Goal: Transaction & Acquisition: Purchase product/service

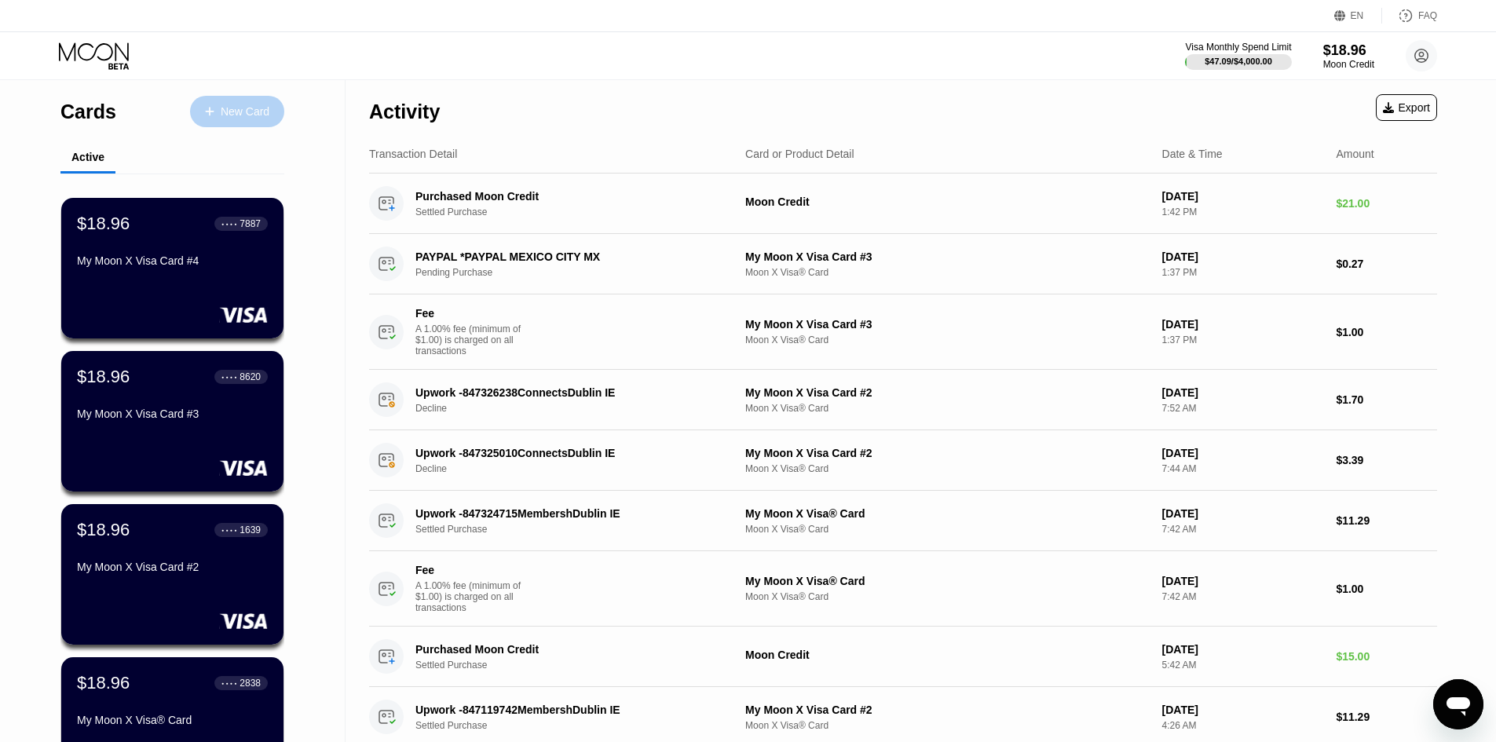
click at [276, 98] on div "New Card" at bounding box center [237, 111] width 94 height 31
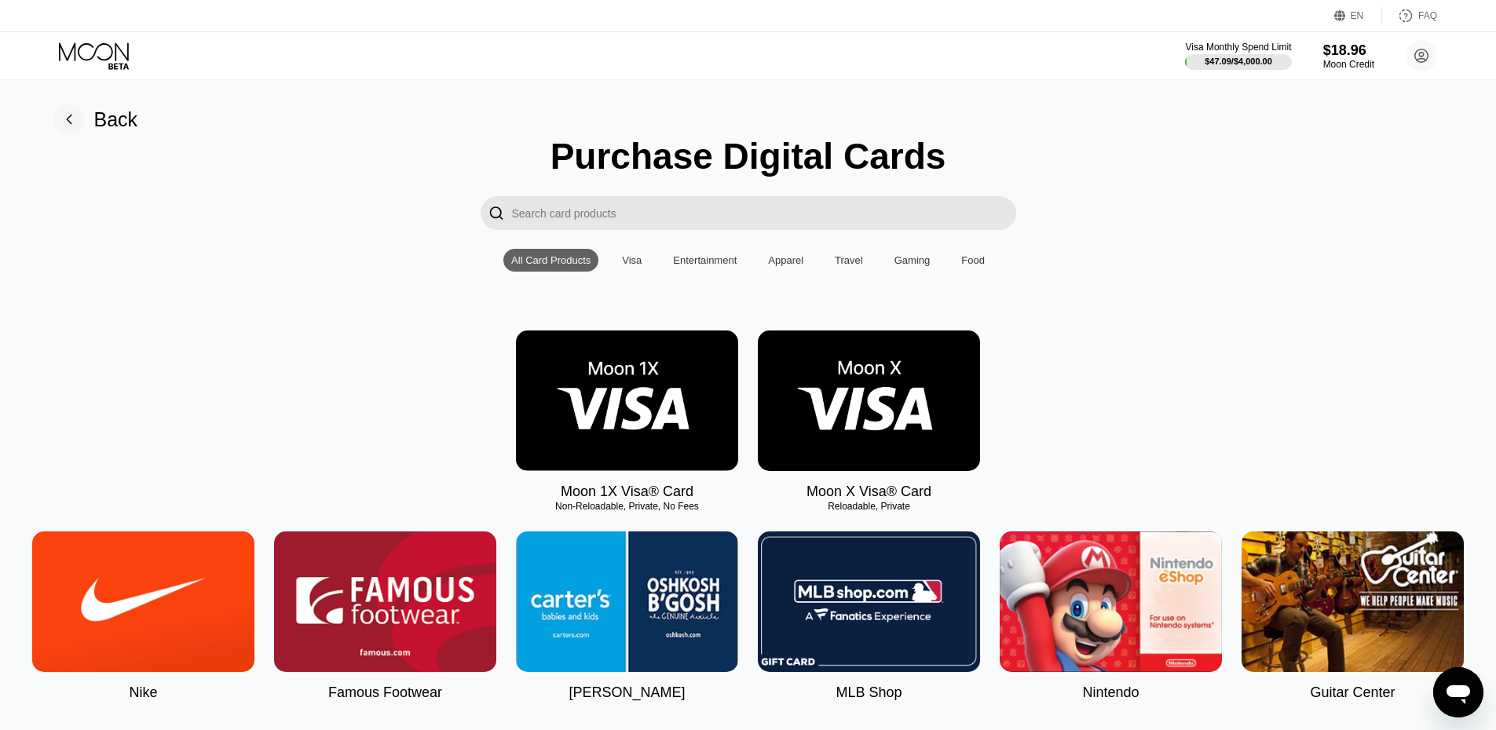
click at [846, 468] on img at bounding box center [869, 401] width 222 height 141
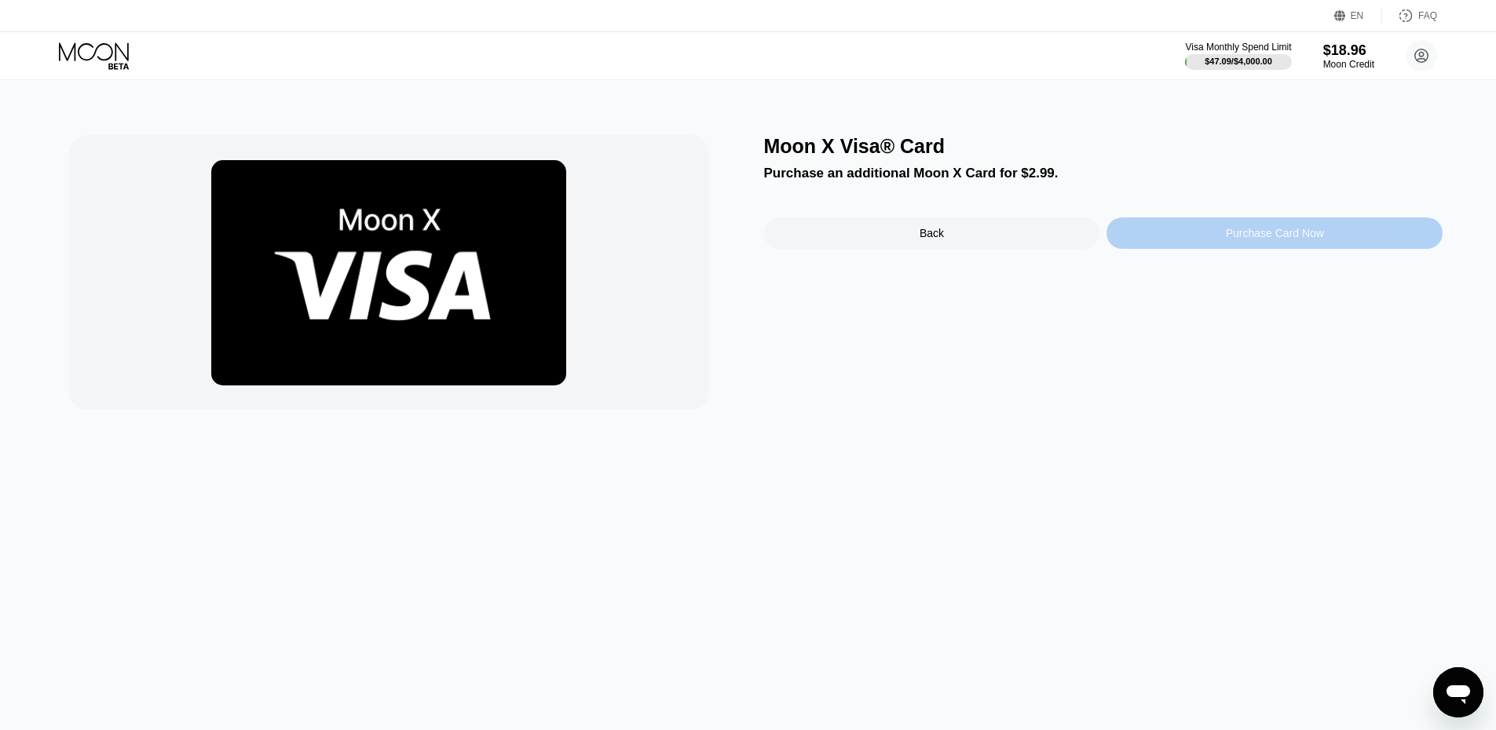
click at [1143, 242] on div "Purchase Card Now" at bounding box center [1274, 232] width 336 height 31
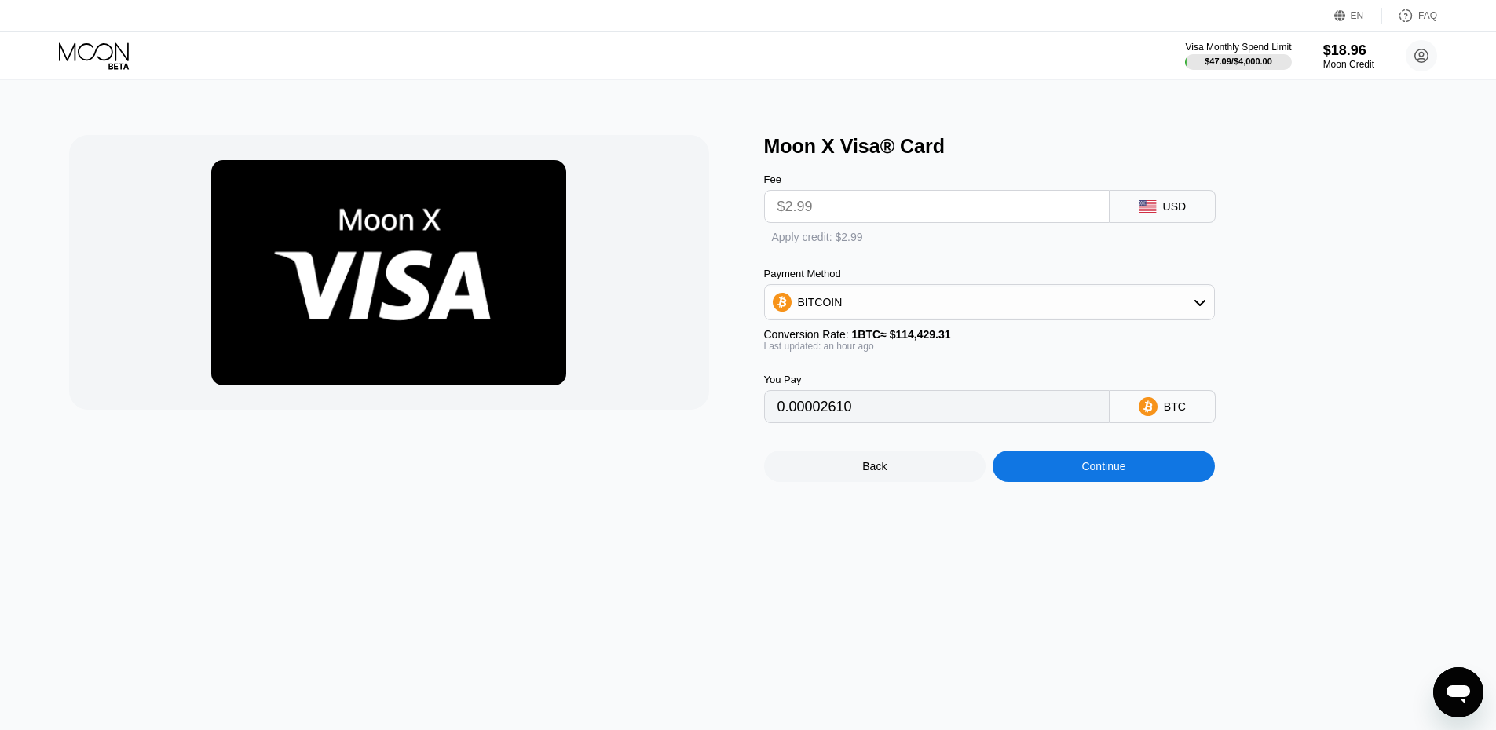
click at [832, 243] on div "Apply credit: $2.99" at bounding box center [817, 237] width 91 height 13
click at [806, 237] on div "Apply credit: $2.99" at bounding box center [817, 237] width 91 height 13
click at [784, 256] on div "Fee $2.99 USD Apply credit: $2.99 Payment Method BITCOIN Conversion Rate: 1 BTC…" at bounding box center [1015, 290] width 502 height 265
click at [804, 244] on div "Apply credit: $2.99" at bounding box center [832, 238] width 91 height 13
type input "0"
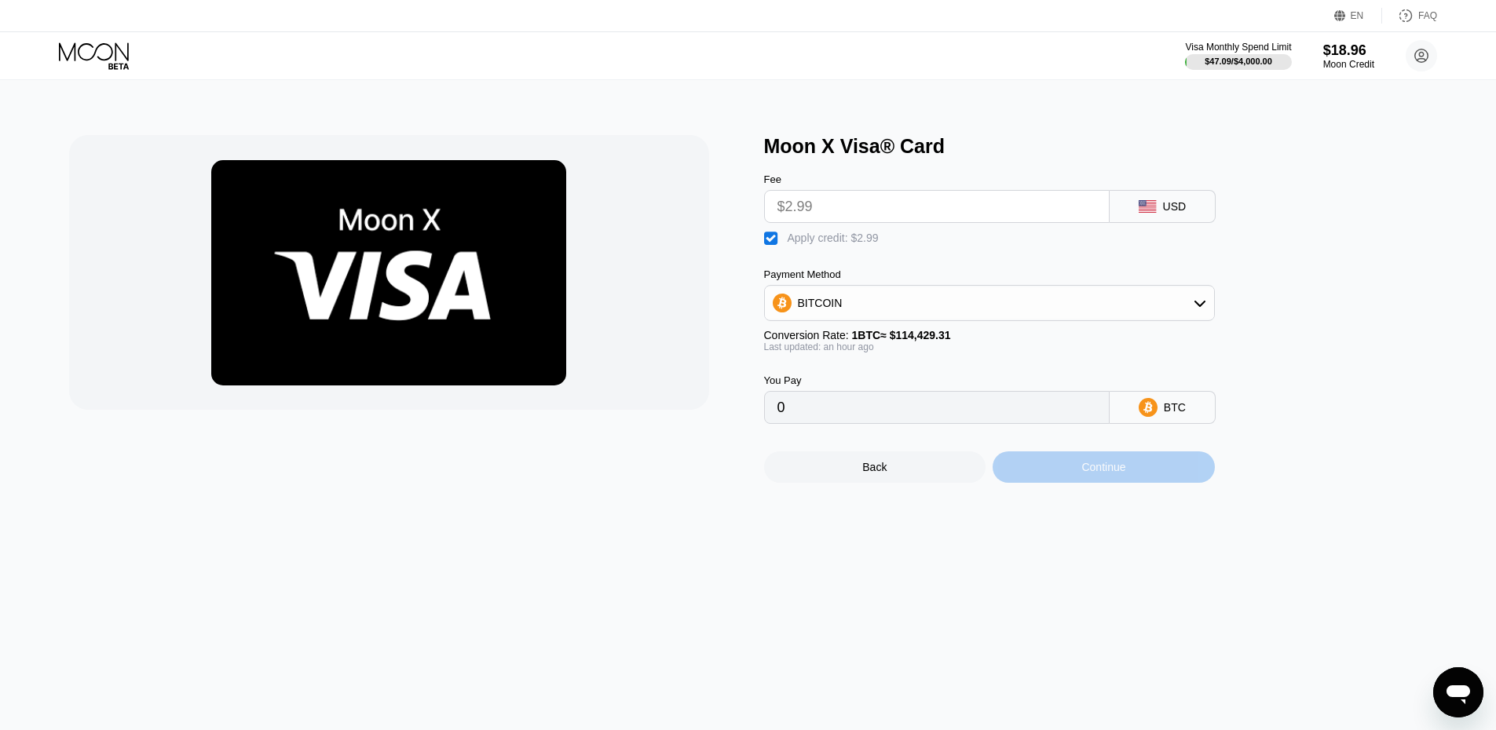
click at [1118, 471] on div "Continue" at bounding box center [1103, 466] width 222 height 31
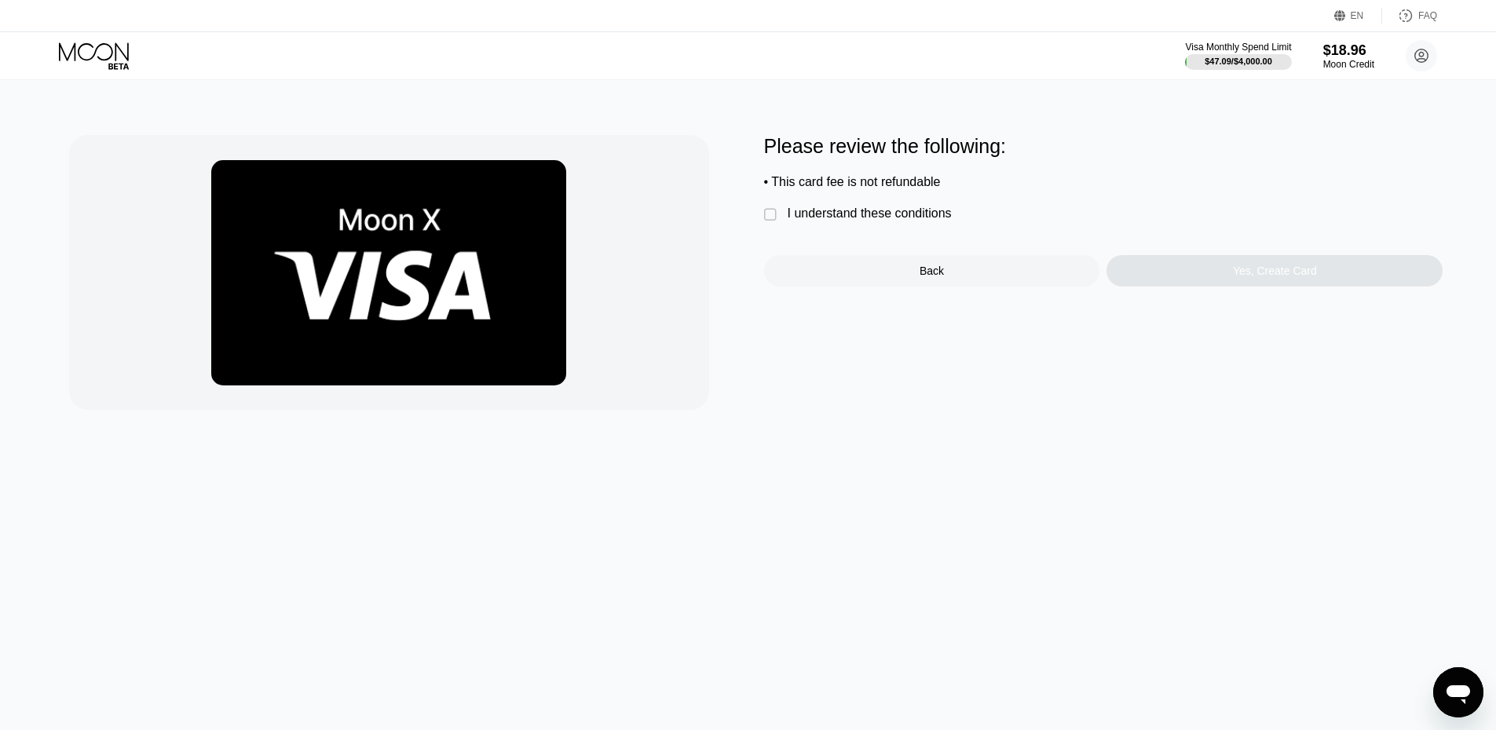
click at [877, 217] on div "I understand these conditions" at bounding box center [869, 213] width 164 height 14
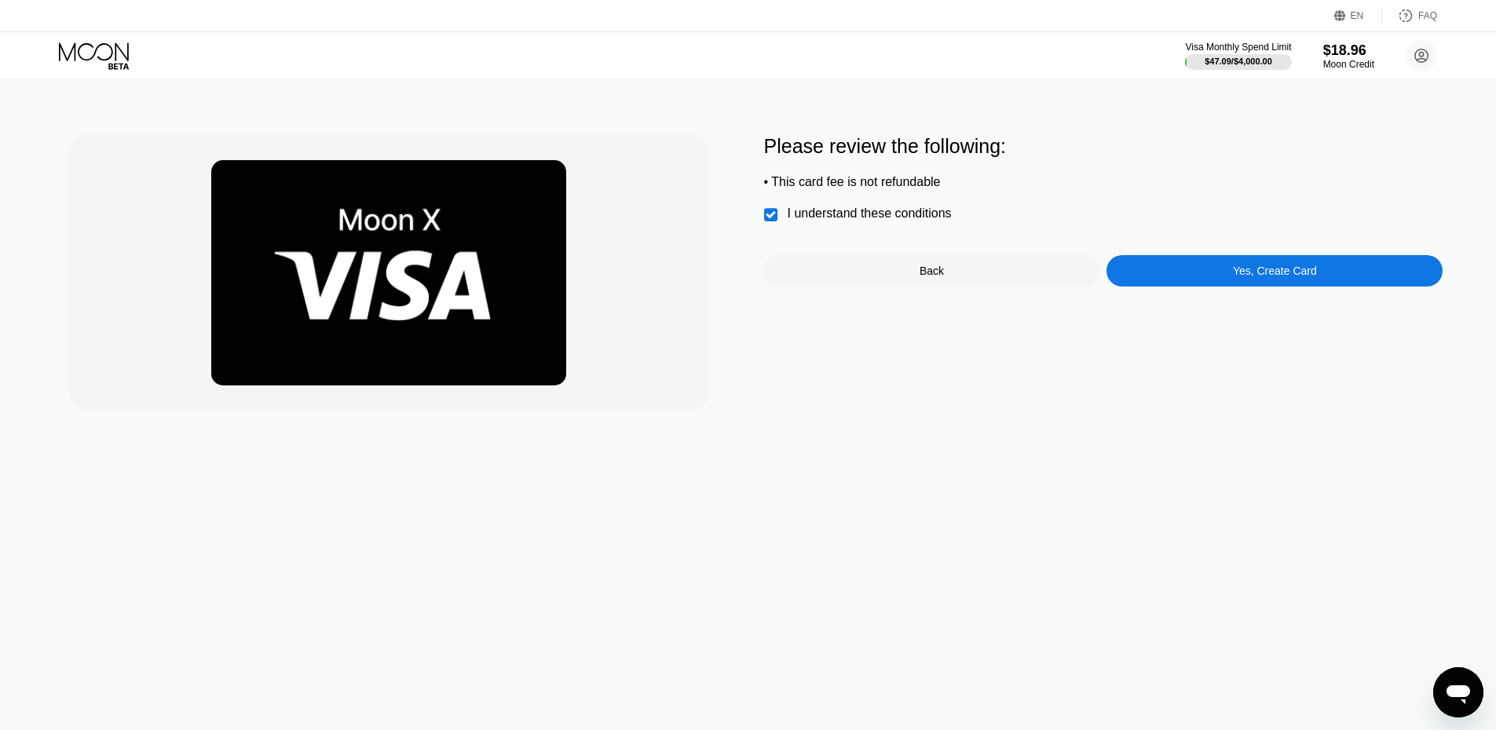
click at [1172, 279] on div "Yes, Create Card" at bounding box center [1274, 270] width 336 height 31
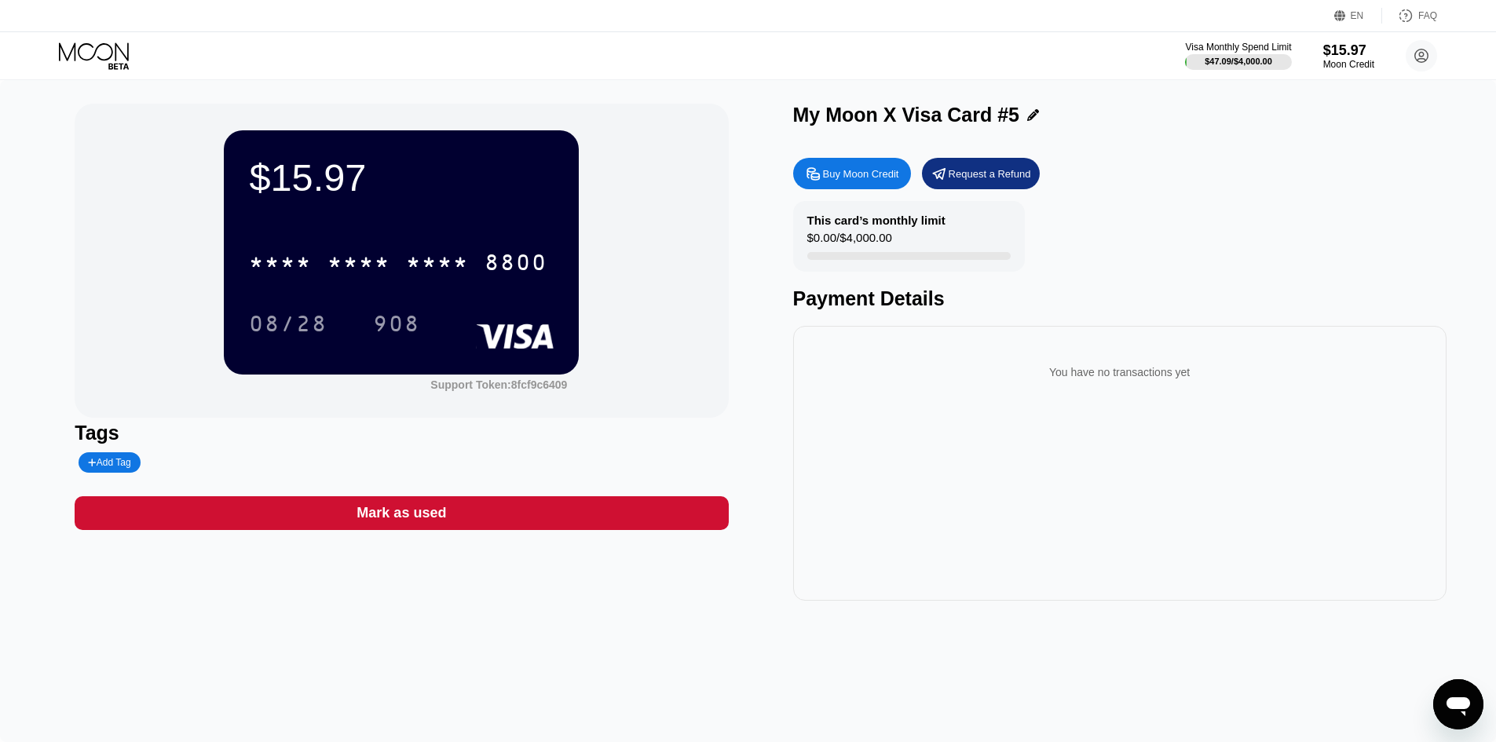
click at [84, 57] on icon at bounding box center [95, 55] width 73 height 27
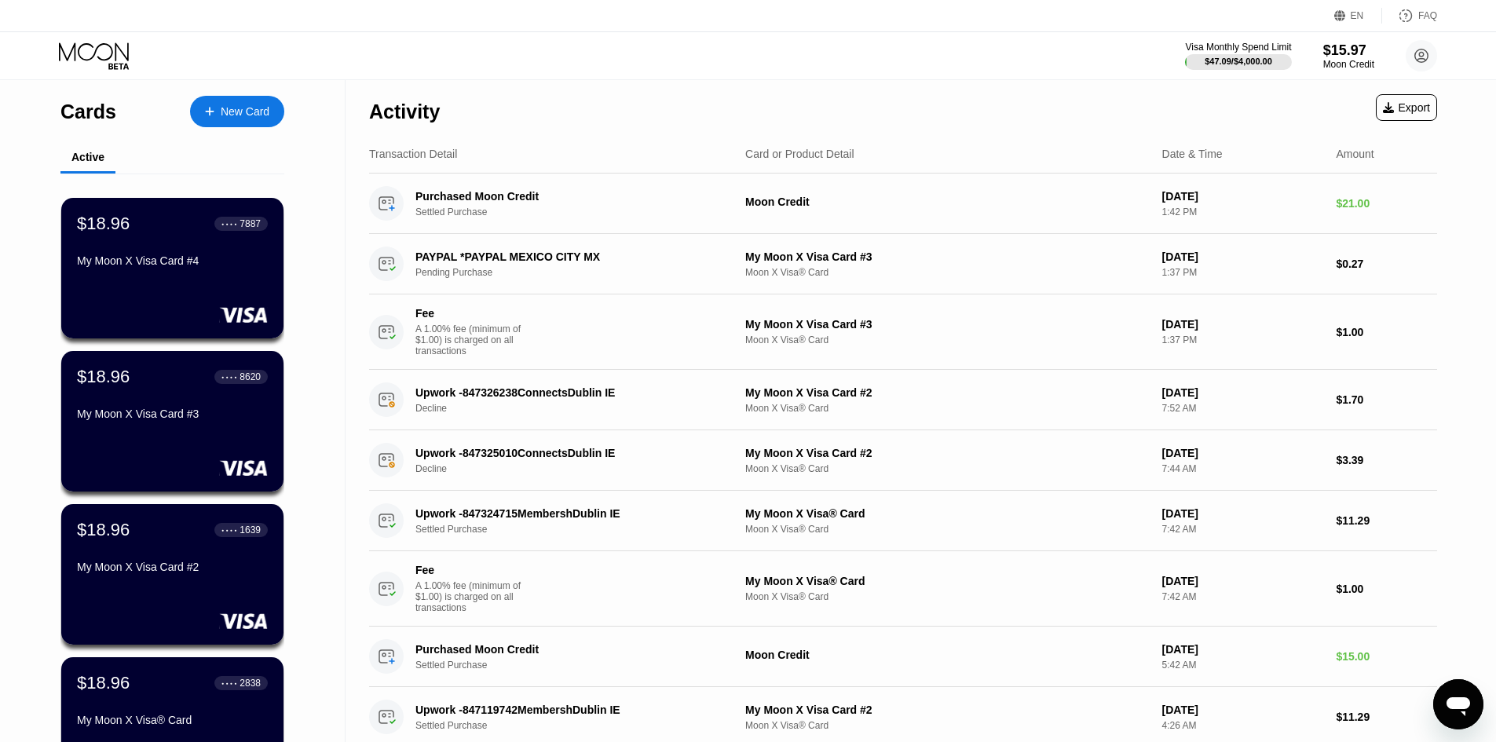
click at [245, 105] on div "New Card" at bounding box center [245, 111] width 49 height 13
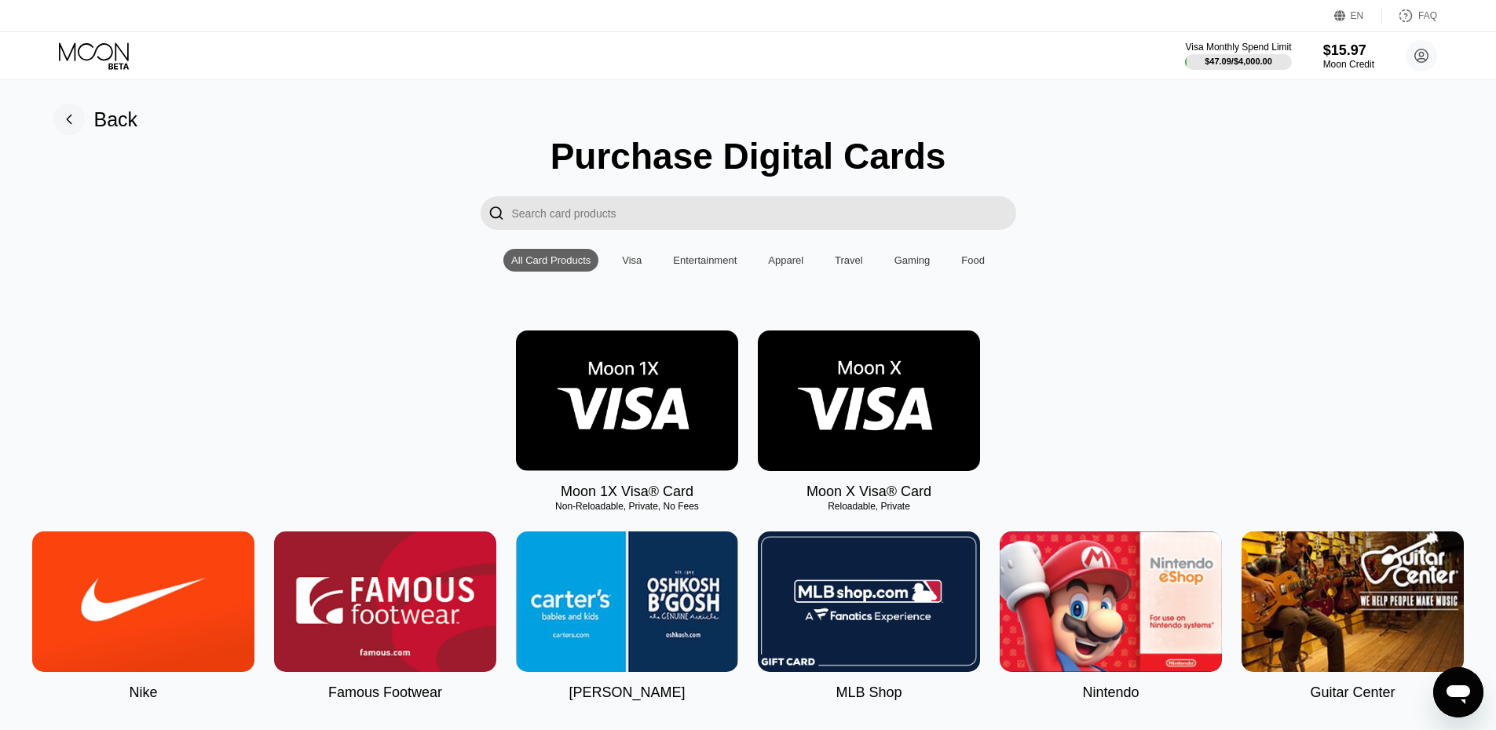
click at [914, 374] on img at bounding box center [869, 401] width 222 height 141
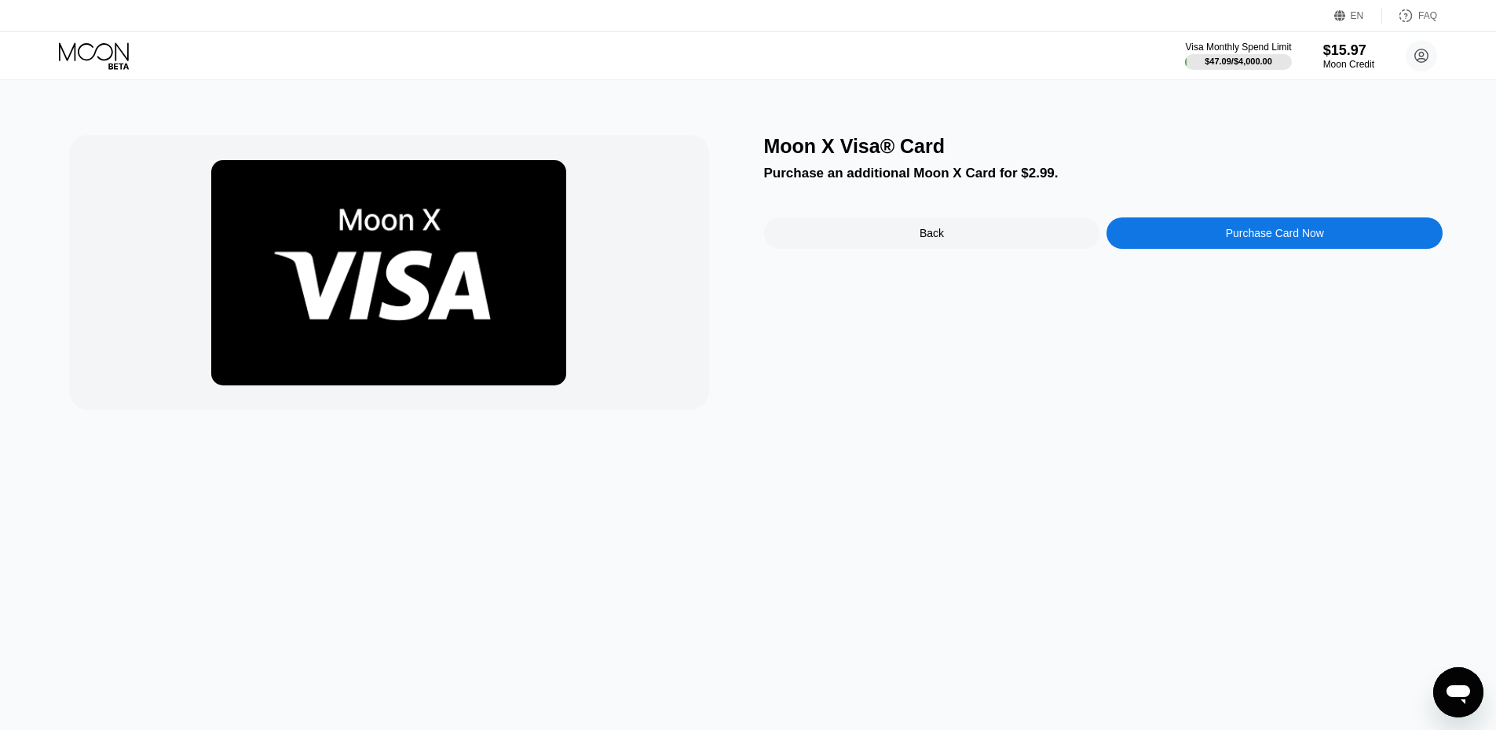
click at [1149, 236] on div "Purchase Card Now" at bounding box center [1274, 232] width 336 height 31
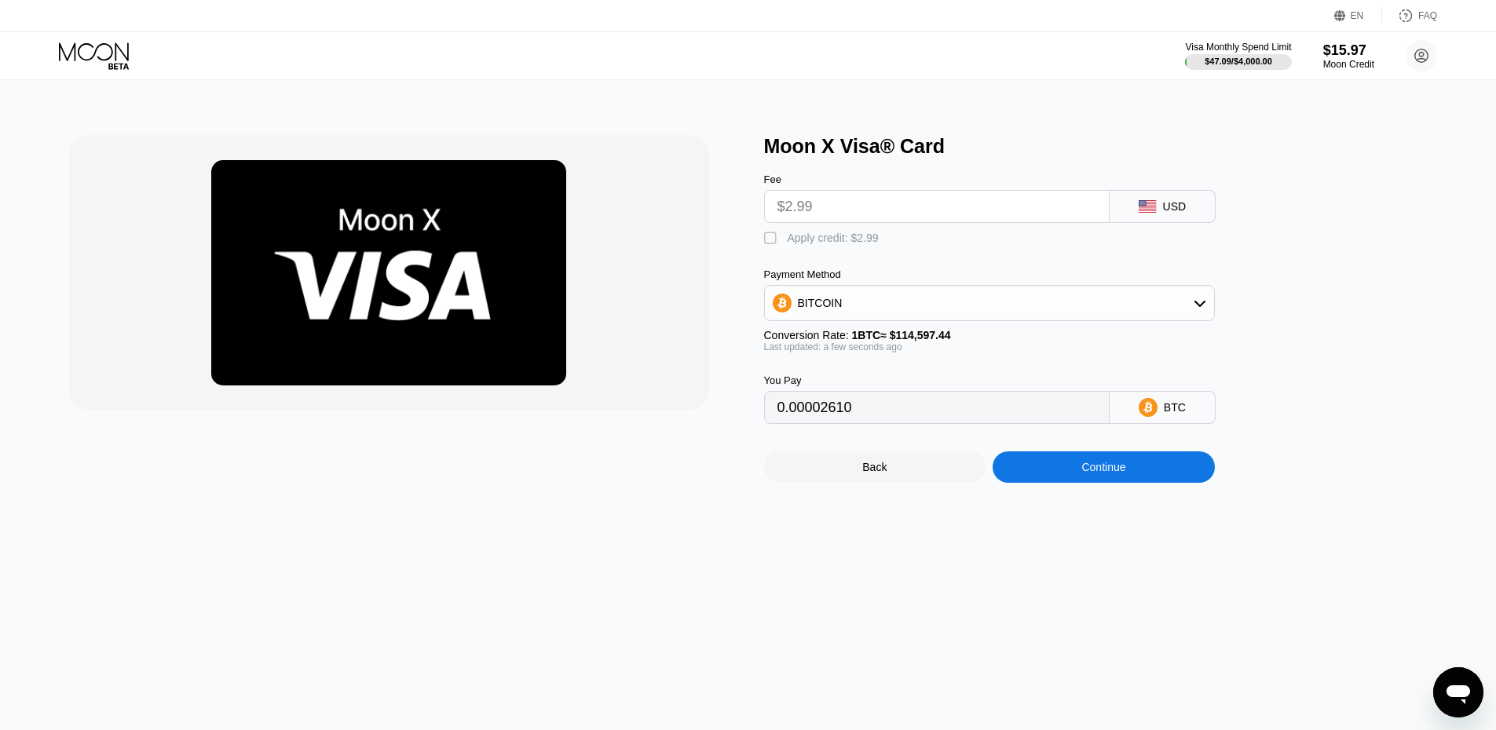
click at [838, 238] on div "Apply credit: $2.99" at bounding box center [832, 238] width 91 height 13
type input "0"
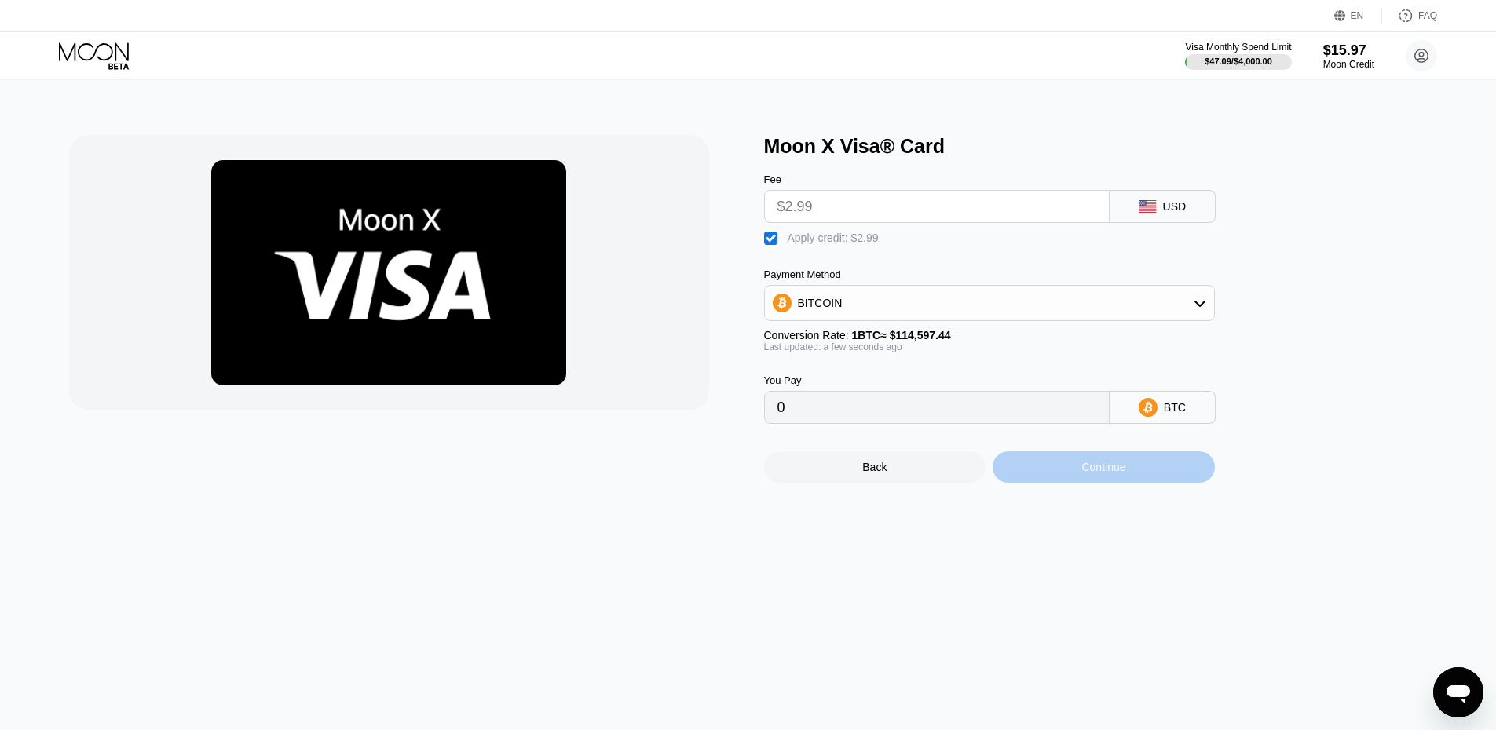
click at [1105, 469] on div "Continue" at bounding box center [1103, 466] width 222 height 31
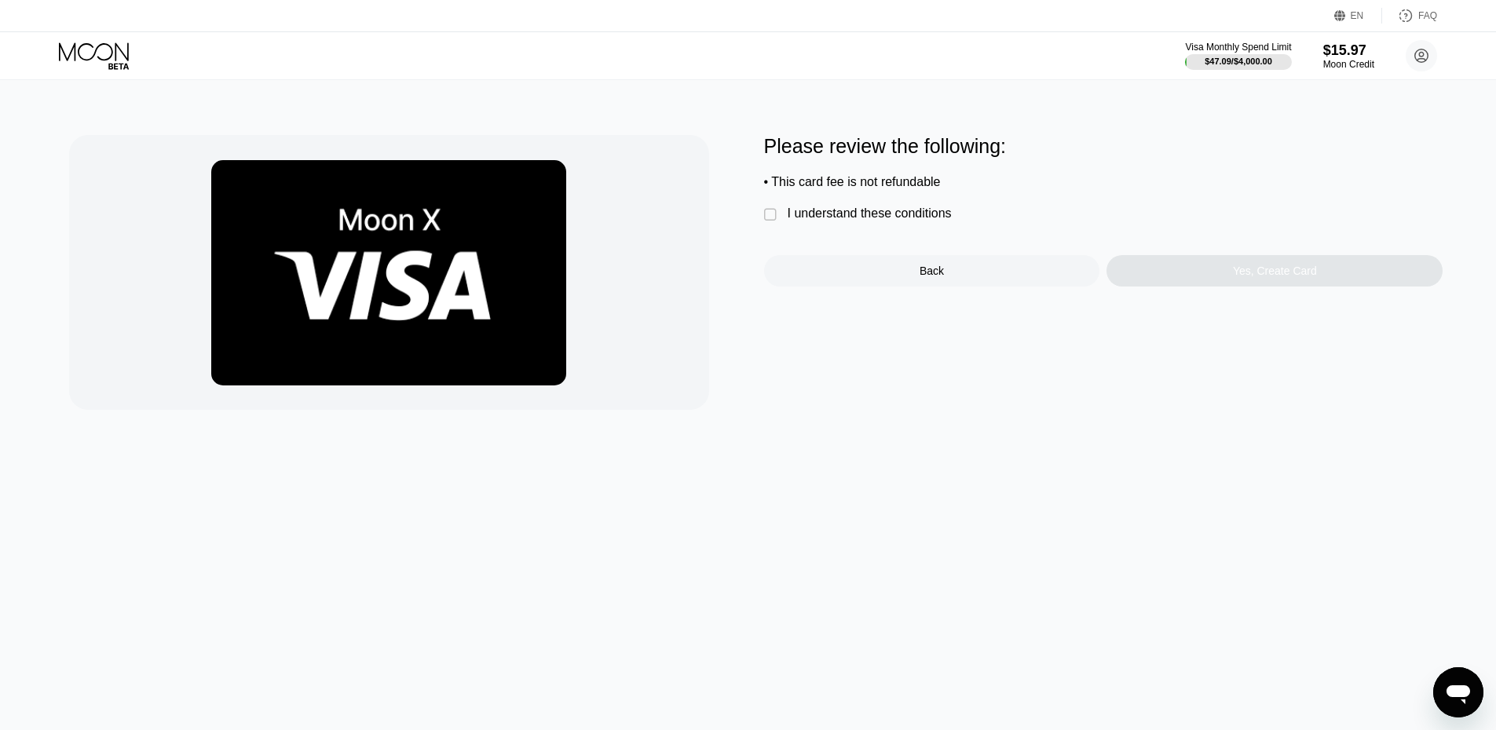
click at [888, 221] on div "I understand these conditions" at bounding box center [869, 213] width 164 height 14
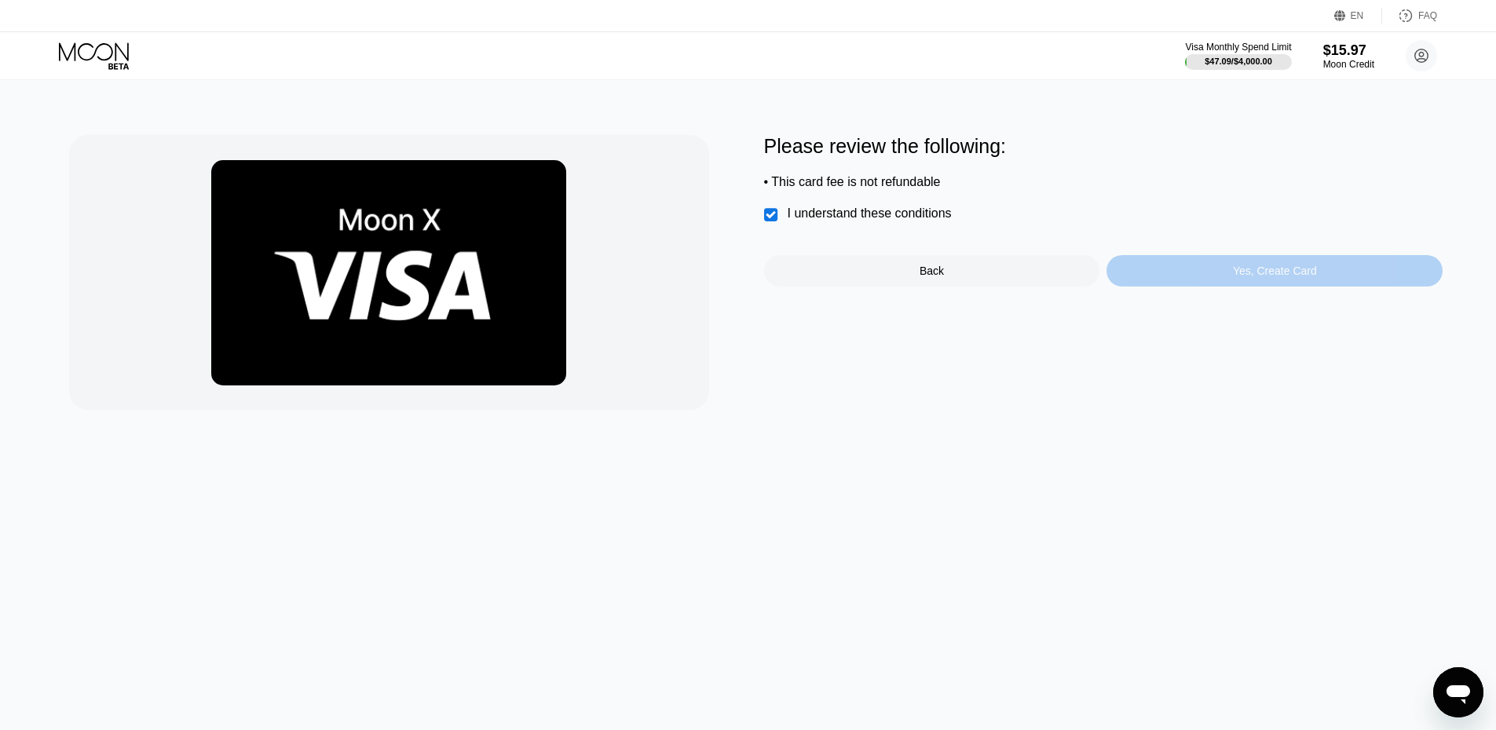
click at [1274, 274] on div "Yes, Create Card" at bounding box center [1275, 271] width 84 height 13
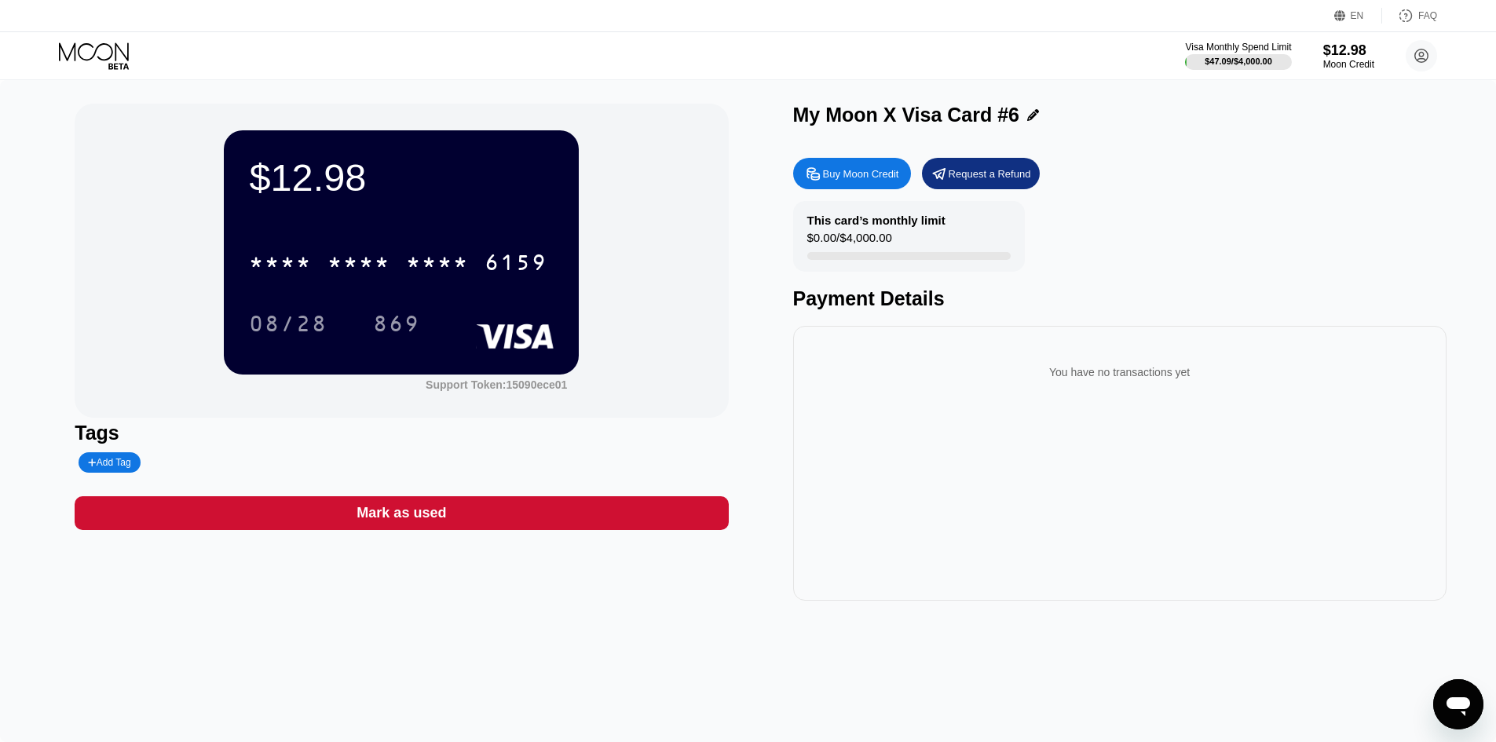
click at [122, 59] on icon at bounding box center [95, 55] width 73 height 27
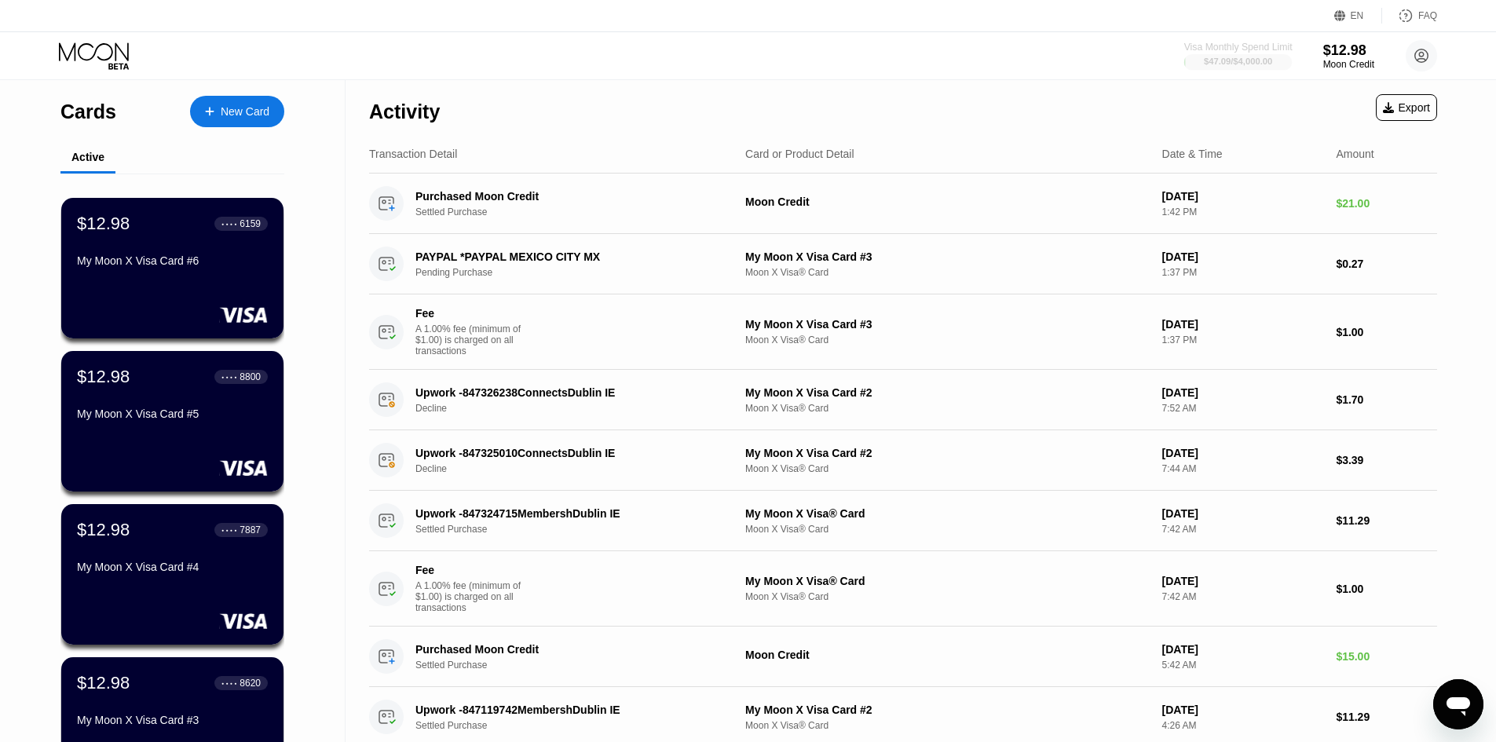
click at [1227, 65] on div "$47.09 / $4,000.00" at bounding box center [1237, 61] width 68 height 9
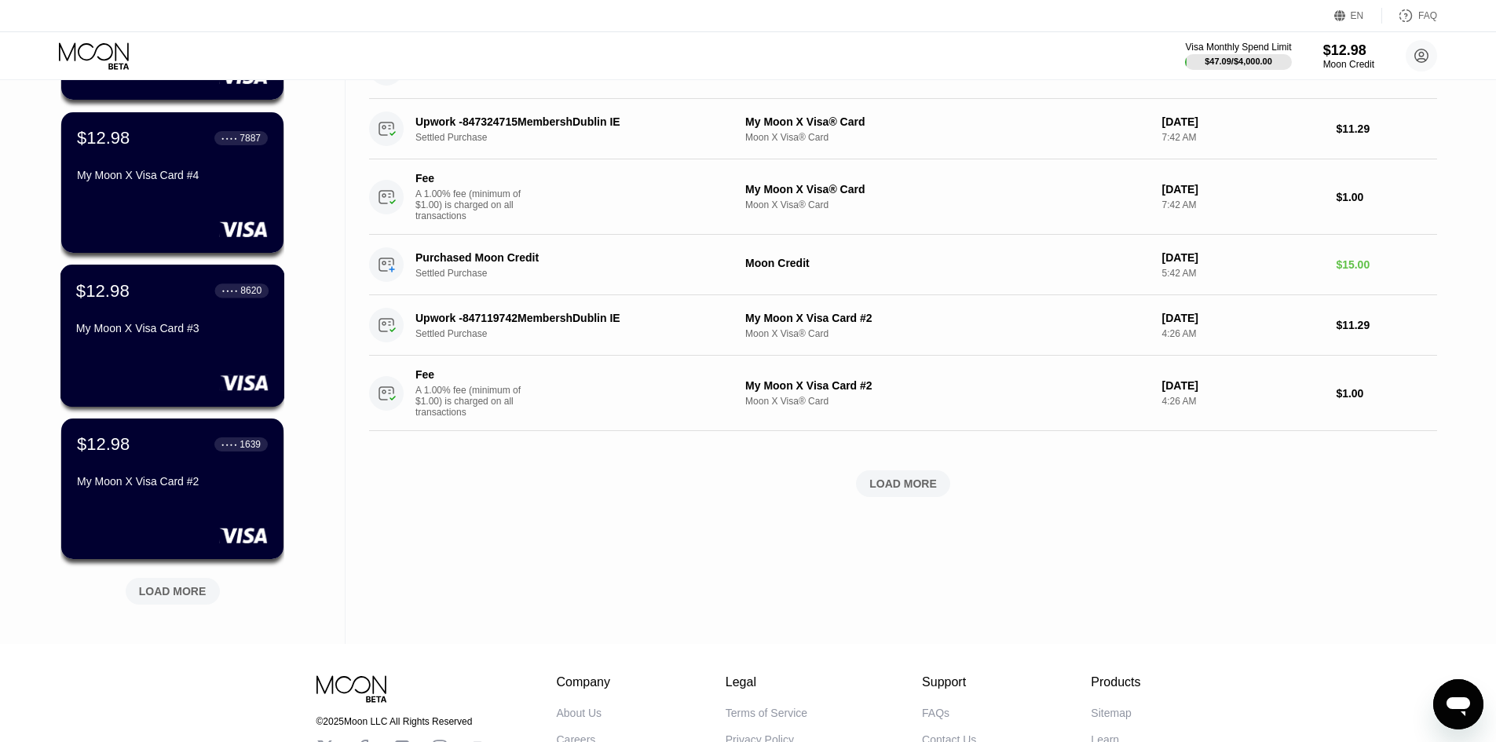
scroll to position [393, 0]
click at [188, 603] on div "LOAD MORE" at bounding box center [173, 590] width 94 height 27
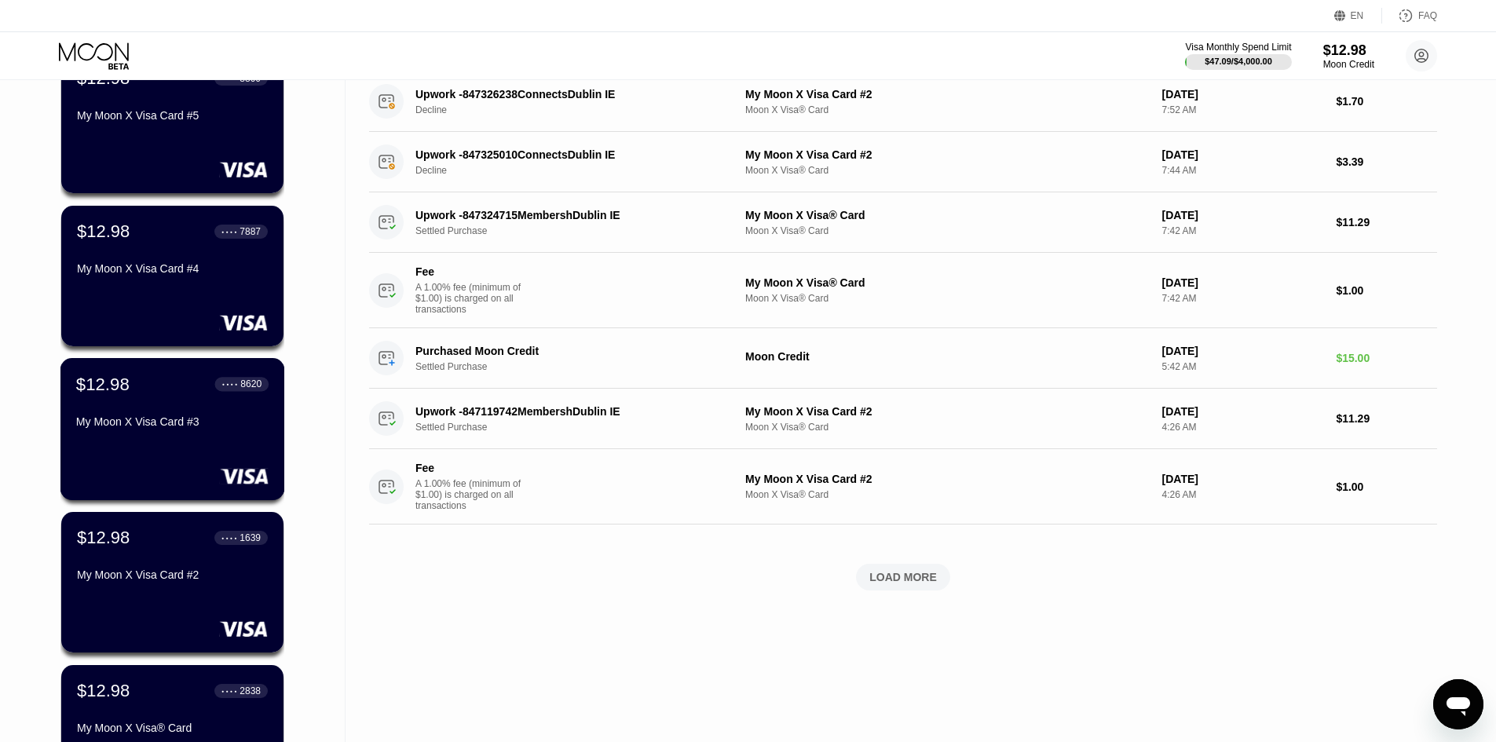
scroll to position [314, 0]
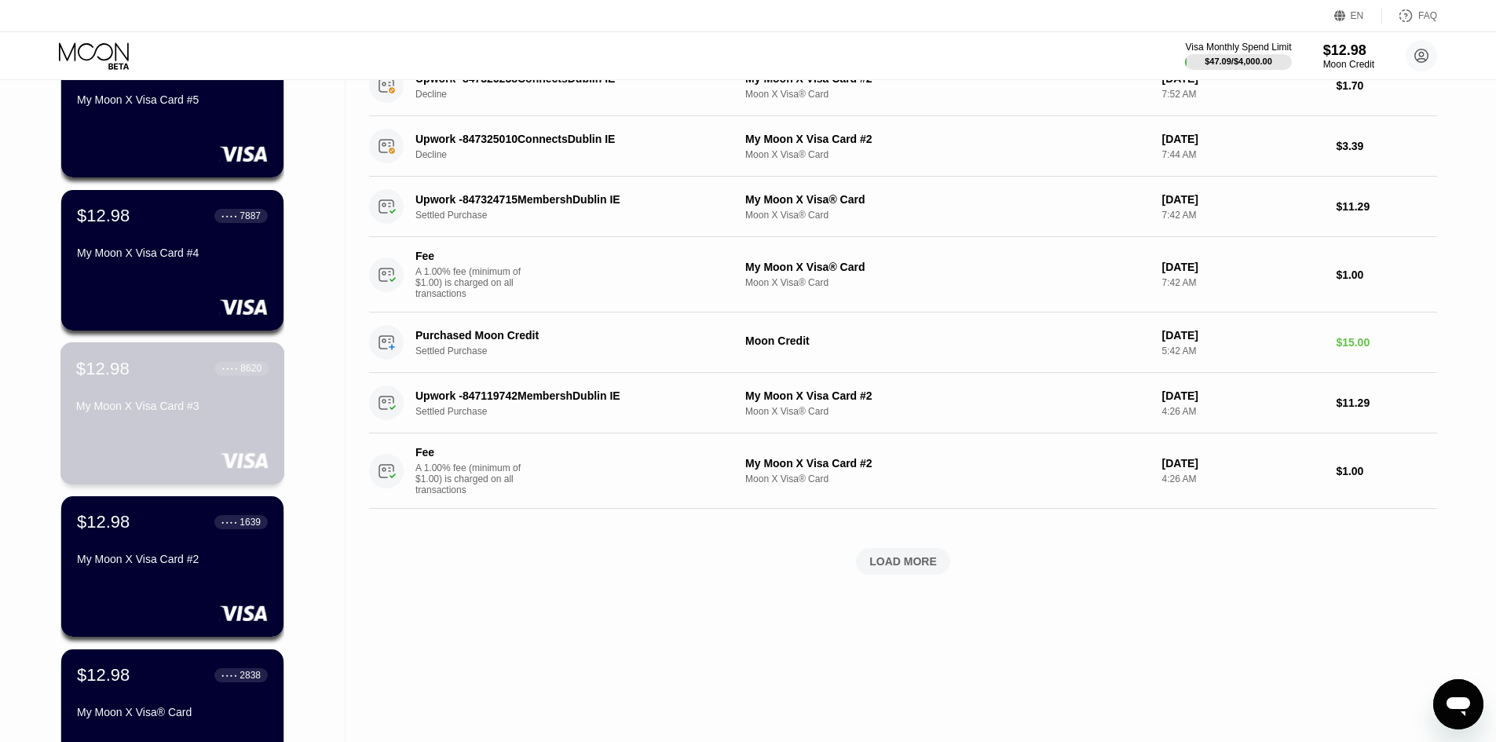
click at [198, 396] on div "$12.98 ● ● ● ● 8620 My Moon X Visa Card #3" at bounding box center [172, 388] width 192 height 60
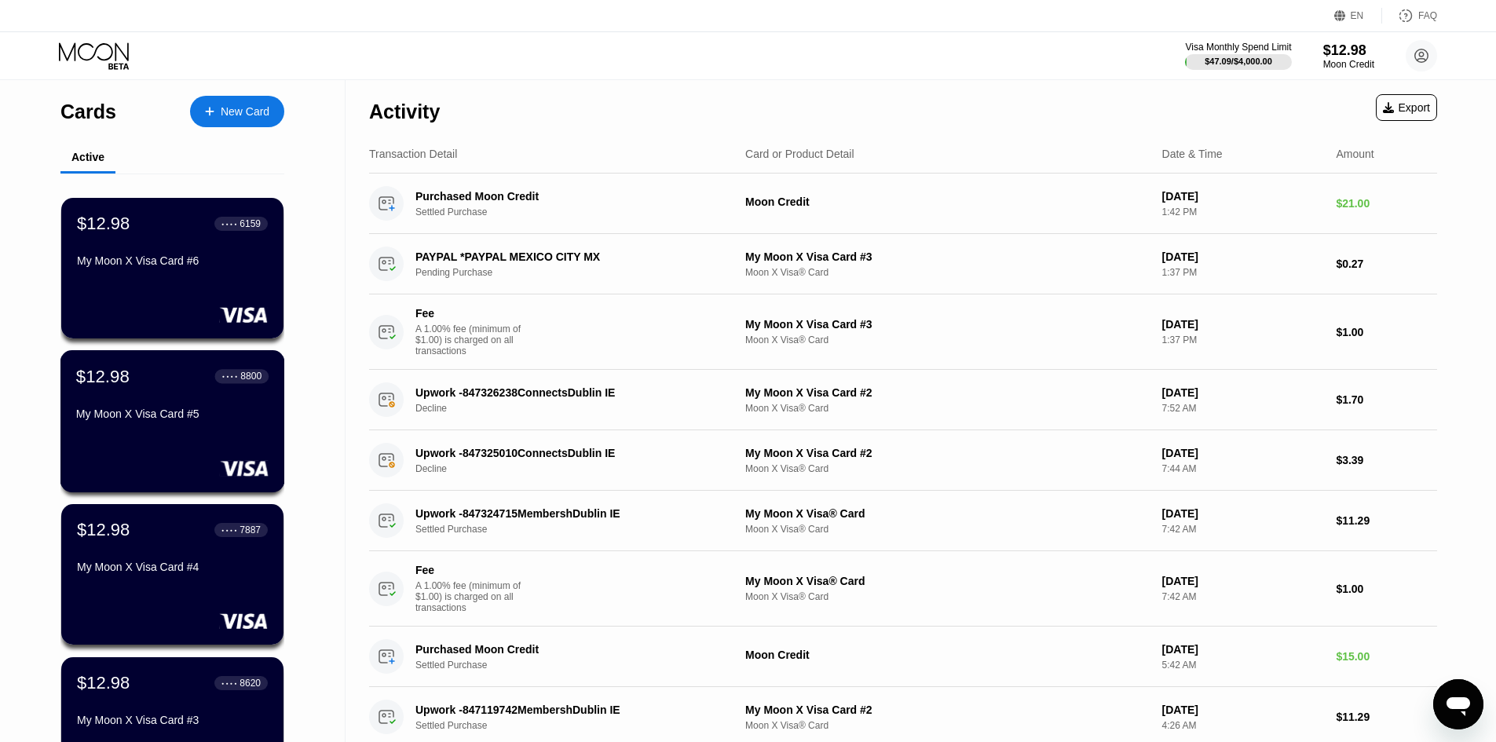
scroll to position [79, 0]
